Goal: Communication & Community: Participate in discussion

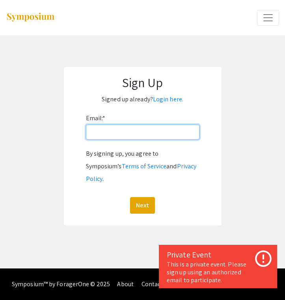
click at [120, 138] on input "Email: *" at bounding box center [143, 132] width 114 height 15
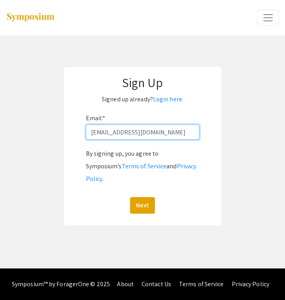
type input "kmcdowell@unr.edu"
click at [142, 197] on button "Next" at bounding box center [142, 205] width 25 height 17
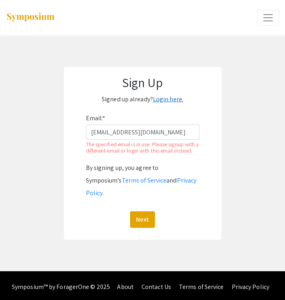
click at [169, 97] on link "Login here." at bounding box center [168, 99] width 30 height 8
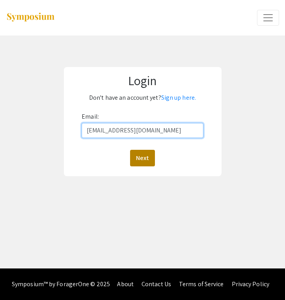
type input "kmcdowell@unr.edu"
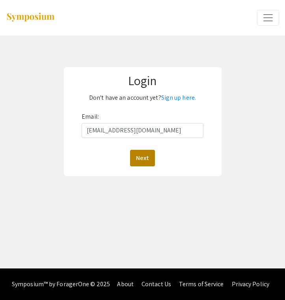
click at [139, 153] on button "Next" at bounding box center [142, 158] width 25 height 17
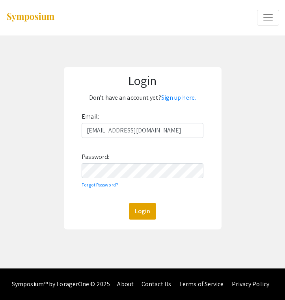
click at [135, 178] on div "Email: kmcdowell@unr.edu Password: Forgot Password? Login" at bounding box center [143, 164] width 122 height 109
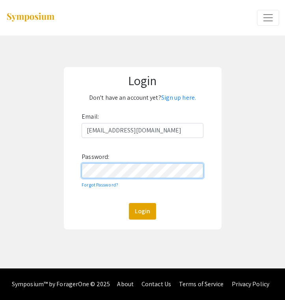
click at [142, 211] on button "Login" at bounding box center [142, 211] width 27 height 17
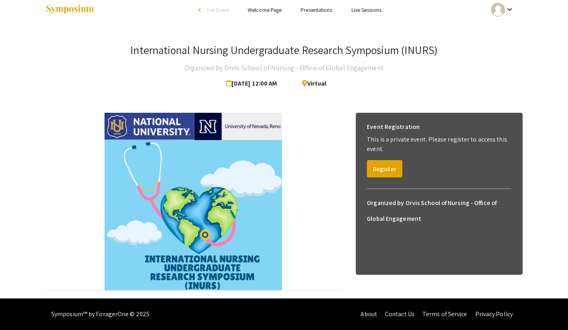
scroll to position [7, 0]
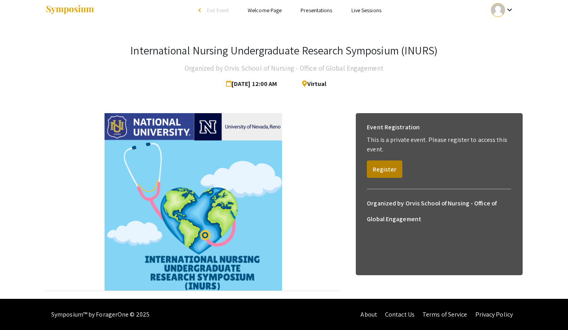
click at [285, 171] on button "Register" at bounding box center [385, 169] width 36 height 17
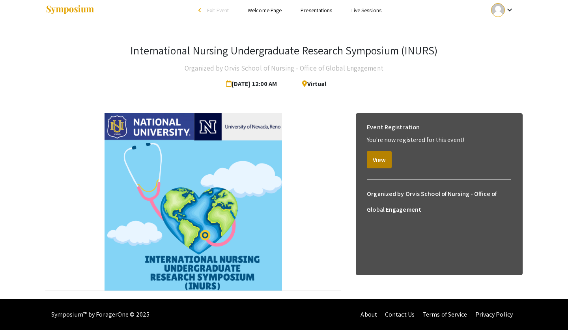
click at [285, 167] on button "View" at bounding box center [379, 159] width 25 height 17
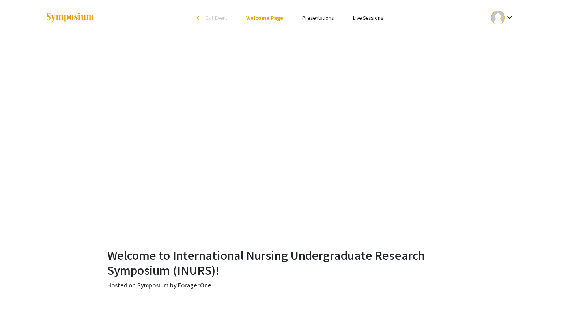
click at [285, 13] on li "Presentations" at bounding box center [318, 17] width 51 height 9
click at [285, 17] on link "Presentations" at bounding box center [318, 17] width 32 height 7
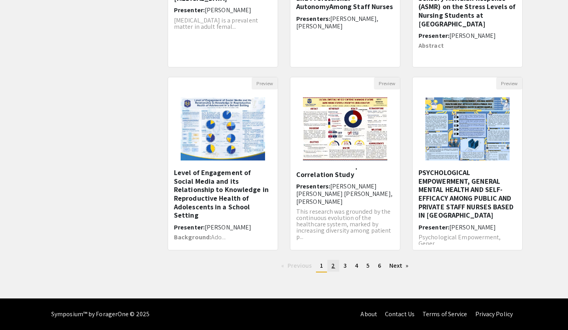
scroll to position [193, 0]
click at [285, 266] on span "2" at bounding box center [333, 266] width 4 height 8
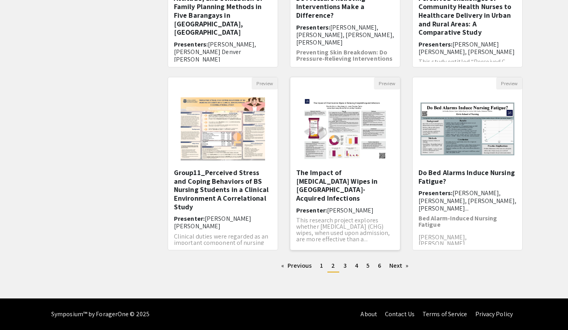
scroll to position [193, 0]
click at [285, 142] on img "Open Presentation <p>The Impact of Chlorhexidine Wipes in Reducing Hospital-Acq…" at bounding box center [345, 129] width 100 height 79
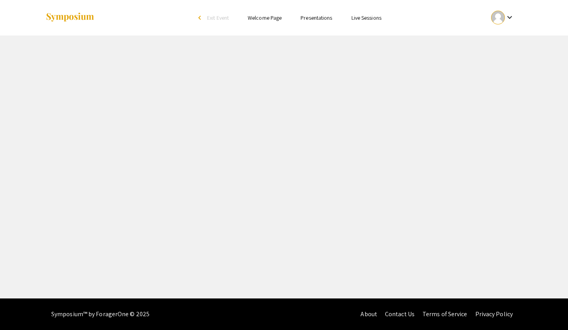
select select "custom"
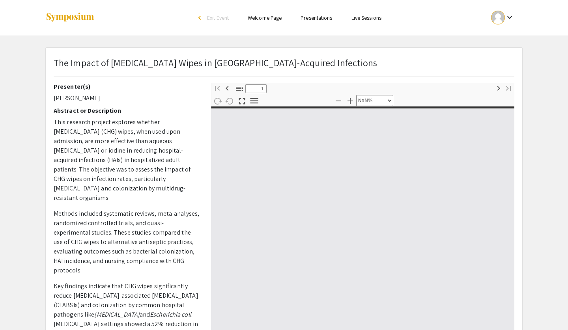
type input "0"
select select "custom"
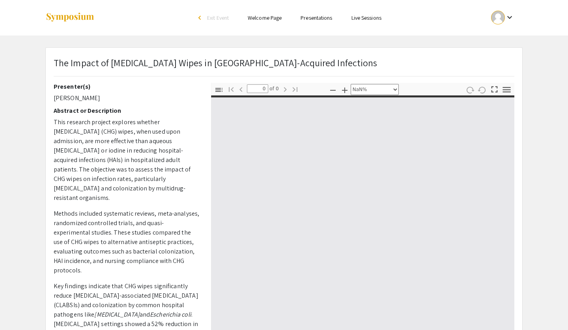
type input "1"
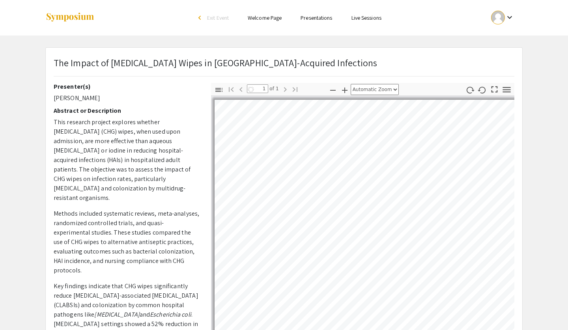
select select "auto"
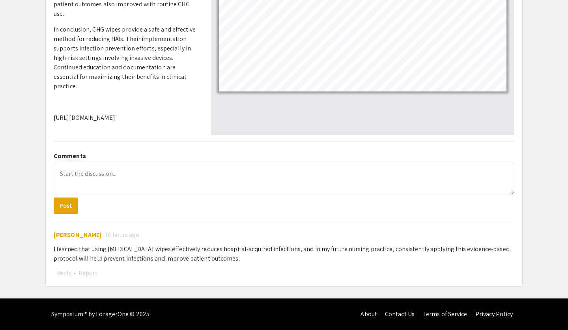
scroll to position [225, 0]
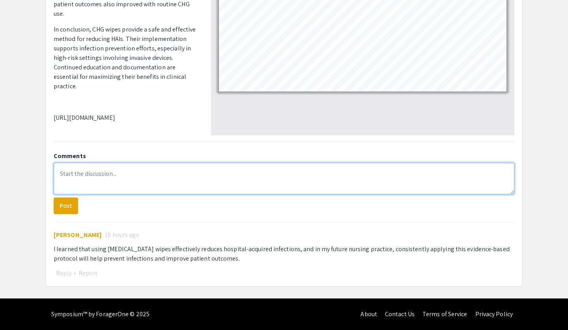
click at [143, 173] on textarea at bounding box center [284, 179] width 461 height 32
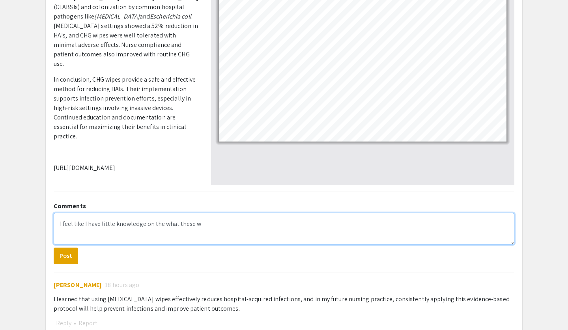
scroll to position [167, 0]
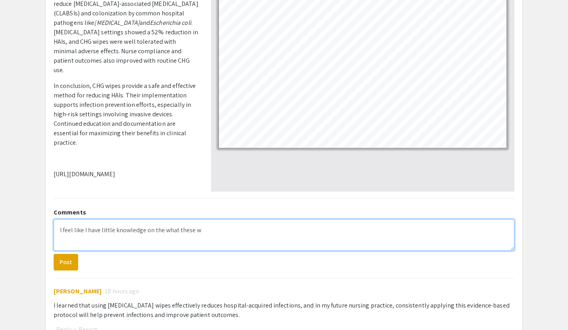
drag, startPoint x: 200, startPoint y: 230, endPoint x: 144, endPoint y: 229, distance: 55.6
click at [144, 229] on textarea "I feel like I have little knowledge on the what these w" at bounding box center [284, 235] width 461 height 32
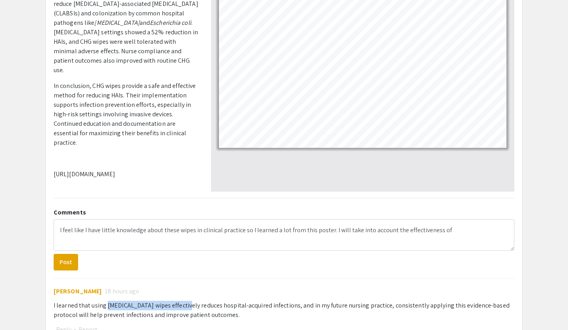
drag, startPoint x: 106, startPoint y: 305, endPoint x: 186, endPoint y: 308, distance: 80.5
click at [186, 290] on div "I learned that using [MEDICAL_DATA] wipes effectively reduces hospital-acquired…" at bounding box center [284, 310] width 461 height 19
copy div "[MEDICAL_DATA] wipes"
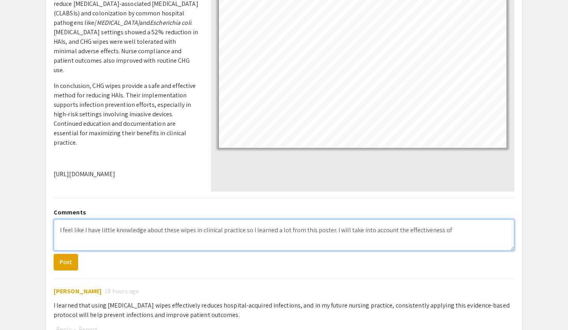
click at [285, 230] on textarea "I feel like I have little knowledge about these wipes in clinical practice so I…" at bounding box center [284, 235] width 461 height 32
paste textarea "[MEDICAL_DATA] wipes"
click at [192, 242] on textarea "I feel like I have little knowledge about these wipes in clinical practice so I…" at bounding box center [284, 235] width 461 height 32
click at [200, 241] on textarea "I feel like I have little knowledge about these wipes in clinical practice so I…" at bounding box center [284, 235] width 461 height 32
click at [244, 238] on textarea "I feel like I have little knowledge about these wipes in clinical practice so I…" at bounding box center [284, 235] width 461 height 32
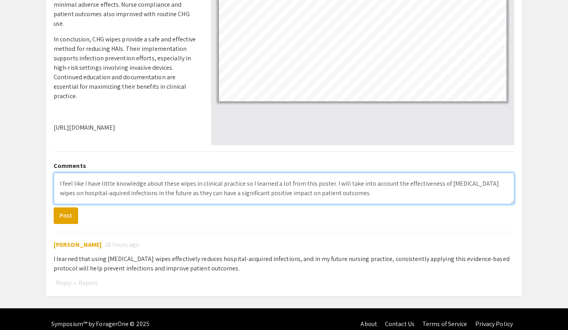
scroll to position [218, 0]
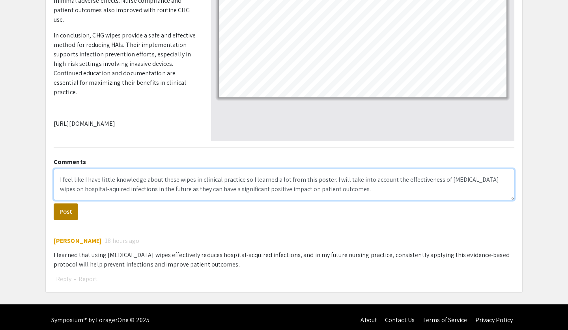
type textarea "I feel like I have little knowledge about these wipes in clinical practice so I…"
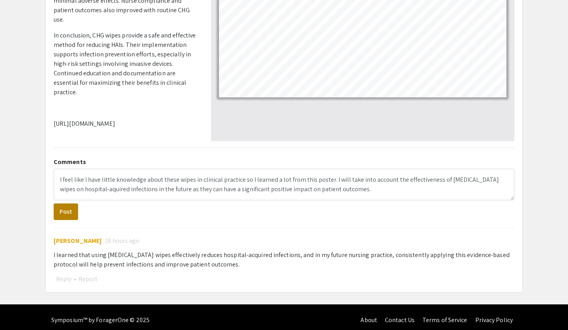
click at [69, 214] on button "Post" at bounding box center [66, 212] width 24 height 17
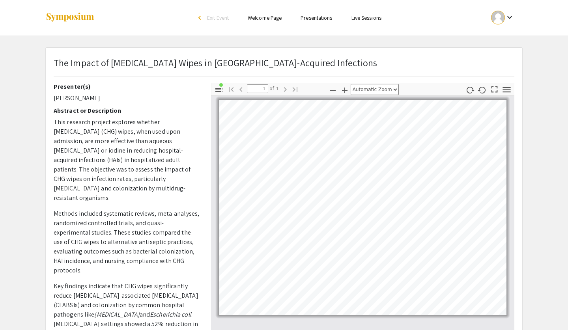
scroll to position [0, 0]
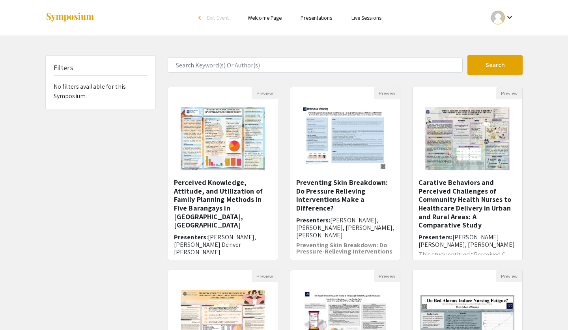
scroll to position [193, 0]
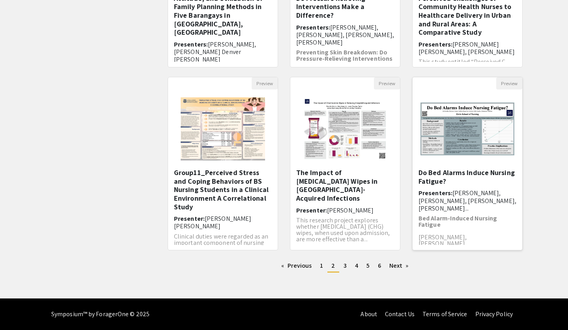
click at [285, 146] on img "Open Presentation <p>Do Bed Alarms Induce Nursing Fatigue?</p>" at bounding box center [468, 129] width 110 height 69
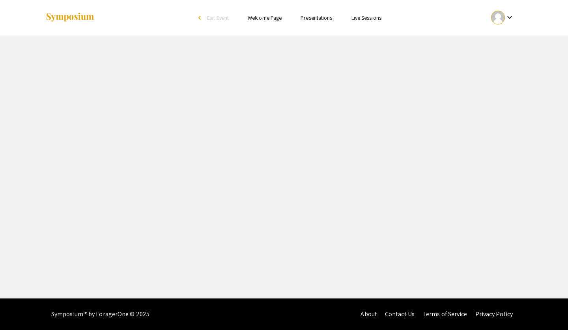
select select "custom"
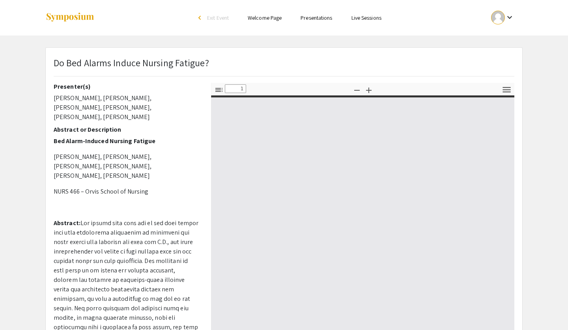
type input "0"
select select "auto"
type input "1"
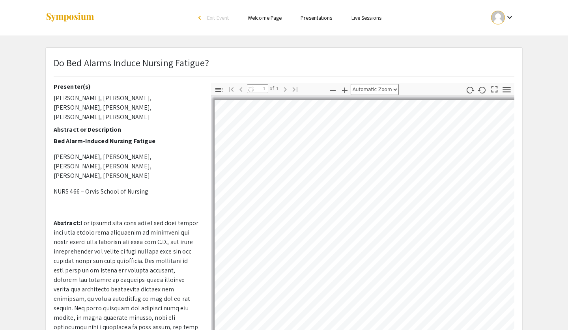
select select "auto"
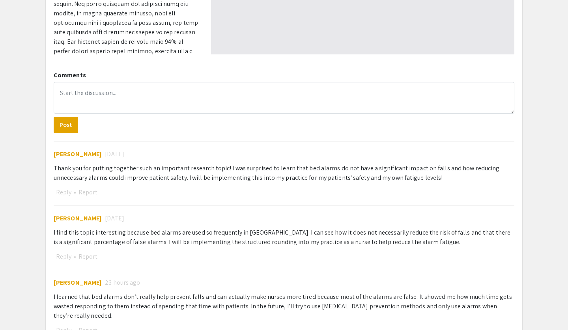
scroll to position [302, 0]
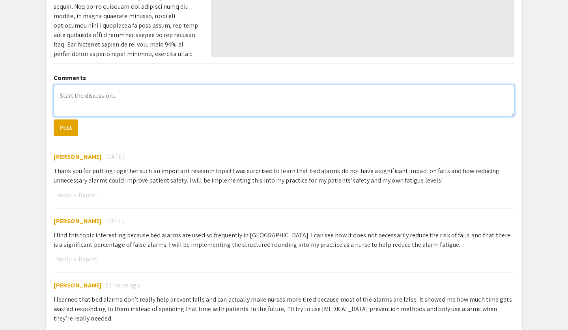
click at [285, 88] on textarea at bounding box center [284, 101] width 461 height 32
drag, startPoint x: 168, startPoint y: 96, endPoint x: 112, endPoint y: 96, distance: 56.0
click at [112, 96] on textarea "This research topic put perspective" at bounding box center [284, 101] width 461 height 32
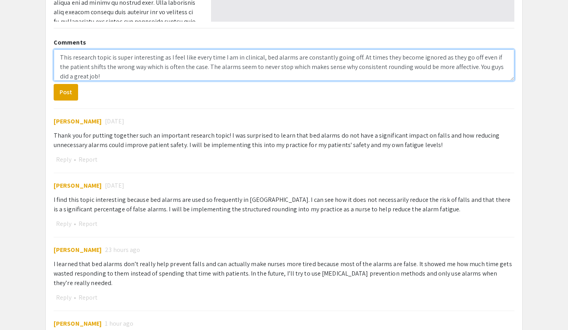
scroll to position [340, 0]
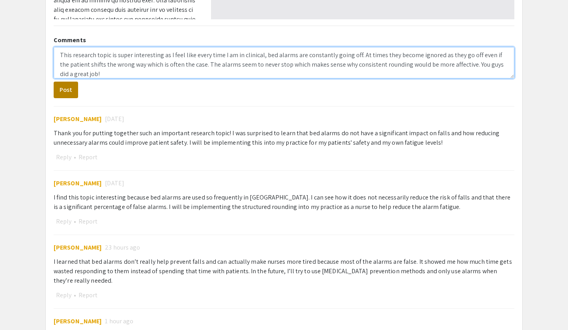
type textarea "This research topic is super interesting as I feel like every time I am in clin…"
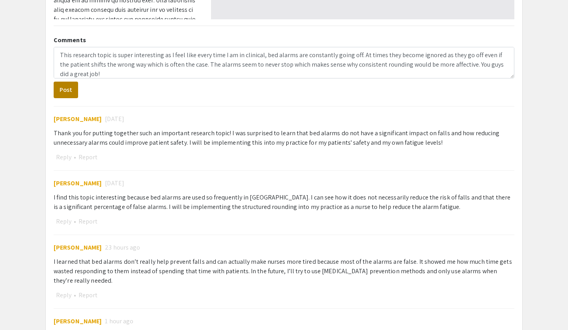
click at [72, 91] on button "Post" at bounding box center [66, 90] width 24 height 17
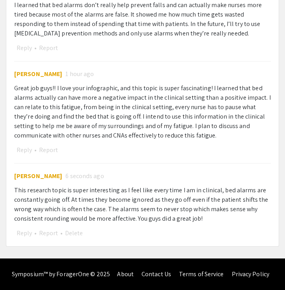
scroll to position [917, 0]
click at [79, 211] on div "This research topic is super interesting as I feel like every time I am in clin…" at bounding box center [142, 205] width 257 height 38
click at [73, 193] on div "This research topic is super interesting as I feel like every time I am in clin…" at bounding box center [142, 205] width 257 height 38
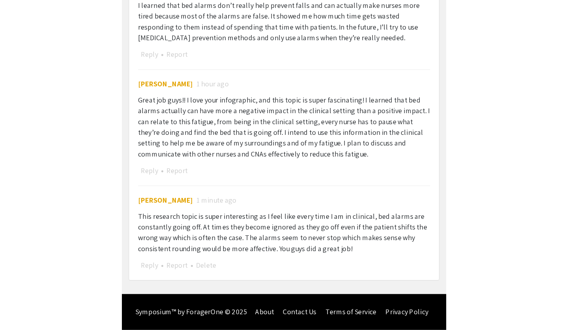
scroll to position [525, 0]
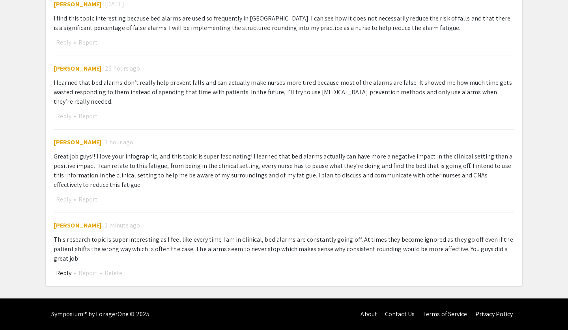
click at [62, 271] on button "Reply" at bounding box center [64, 273] width 20 height 10
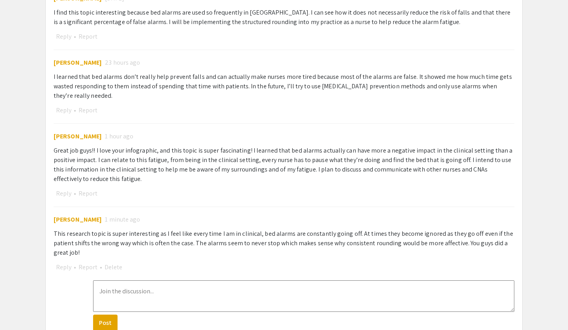
click at [154, 290] on textarea at bounding box center [303, 297] width 421 height 32
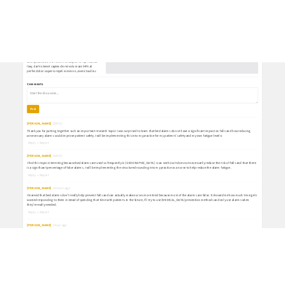
scroll to position [336, 0]
